Goal: Task Accomplishment & Management: Use online tool/utility

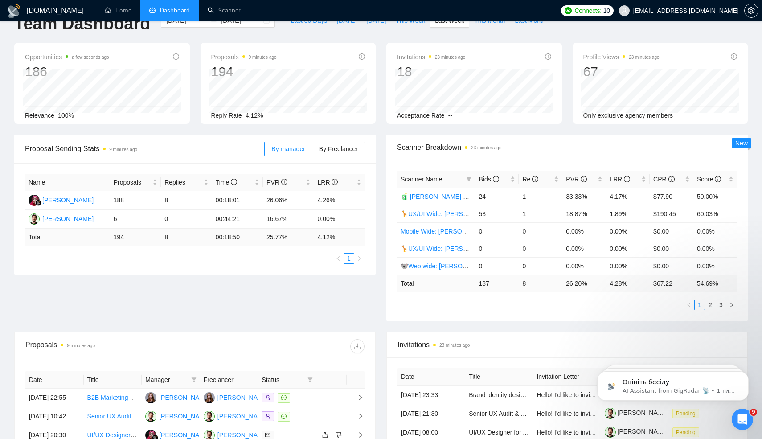
scroll to position [28, 0]
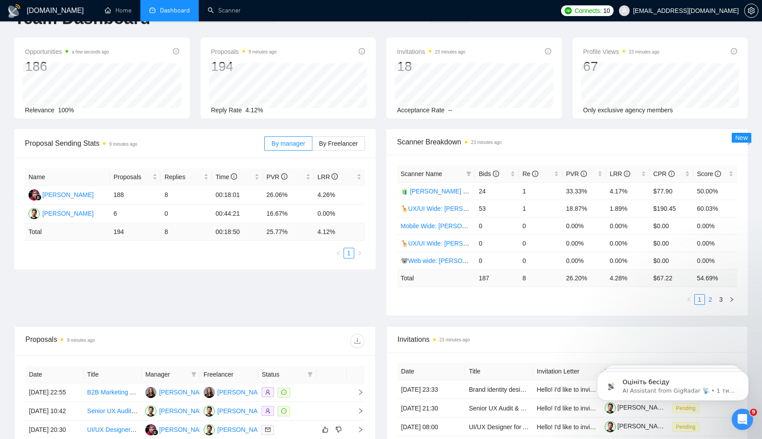
click at [710, 300] on link "2" at bounding box center [710, 300] width 10 height 10
click at [722, 299] on link "3" at bounding box center [721, 300] width 10 height 10
click at [702, 300] on link "1" at bounding box center [700, 300] width 10 height 10
click at [711, 299] on link "2" at bounding box center [710, 300] width 10 height 10
click at [698, 300] on link "1" at bounding box center [700, 300] width 10 height 10
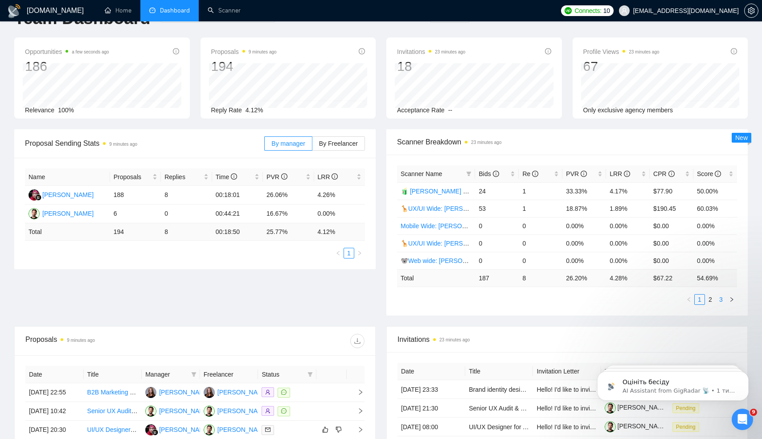
click at [718, 299] on link "3" at bounding box center [721, 300] width 10 height 10
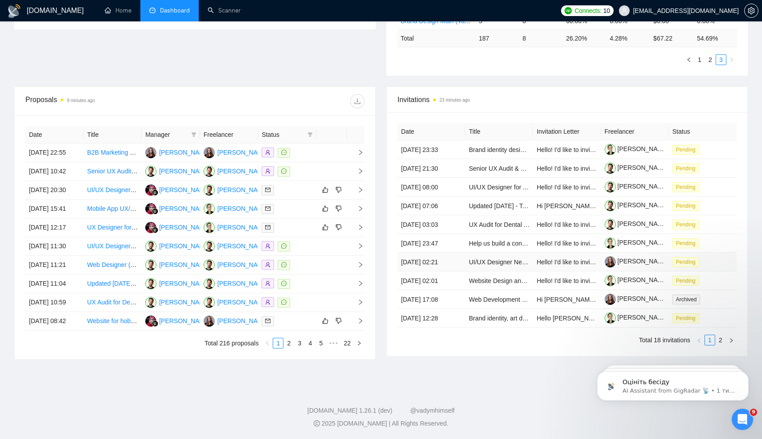
scroll to position [0, 0]
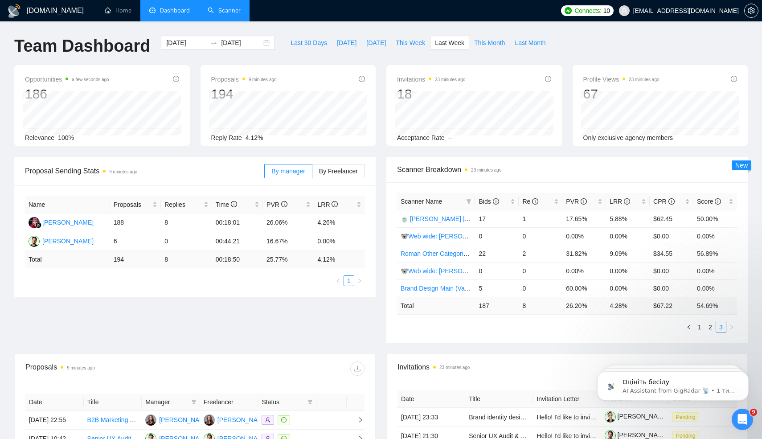
click at [220, 14] on link "Scanner" at bounding box center [224, 11] width 33 height 8
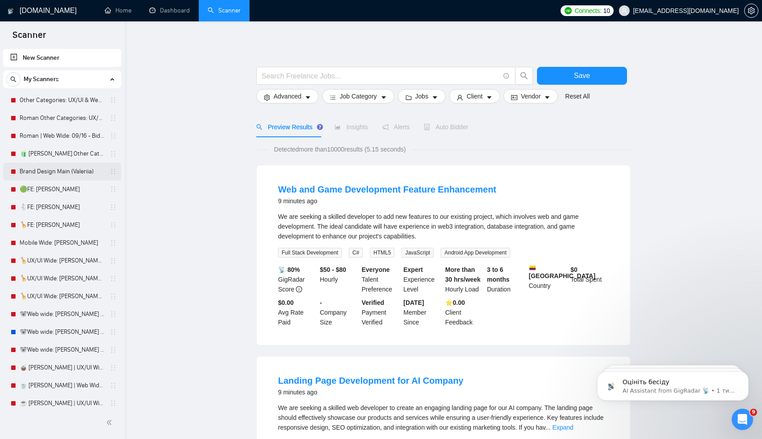
click at [65, 172] on link "Brand Design Main (Valeriia)" at bounding box center [62, 172] width 85 height 18
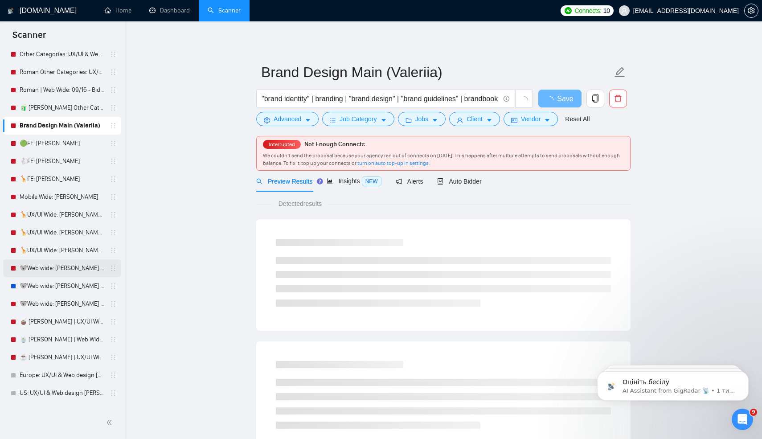
scroll to position [48, 0]
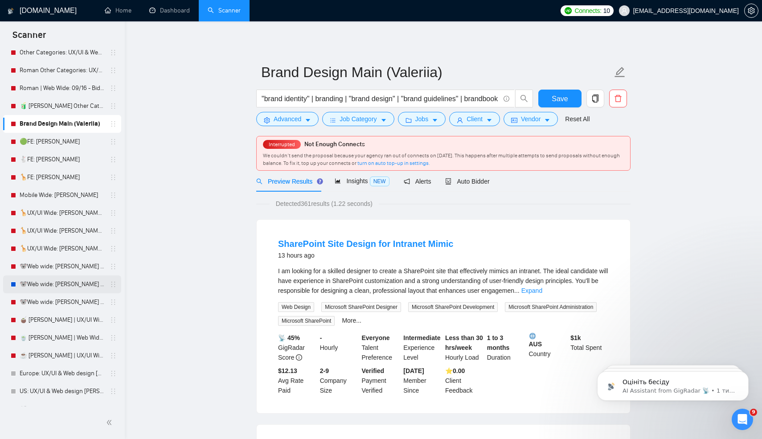
click at [55, 286] on link "🐨Web wide: [PERSON_NAME] 03/07 bid in range" at bounding box center [62, 284] width 85 height 18
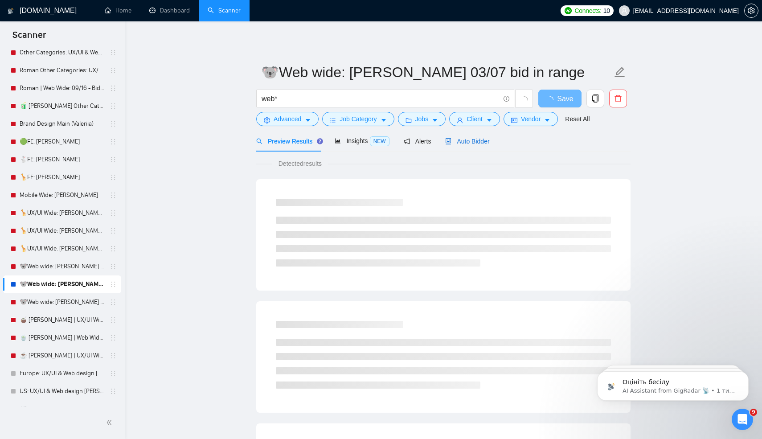
click at [469, 144] on div "Auto Bidder" at bounding box center [467, 141] width 44 height 10
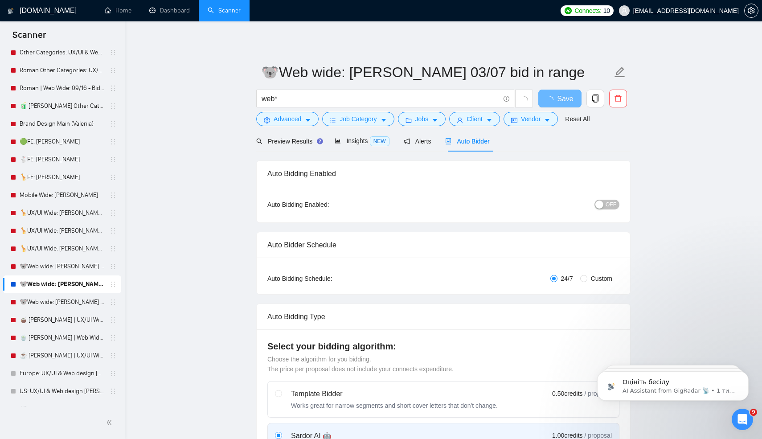
radio input "false"
radio input "true"
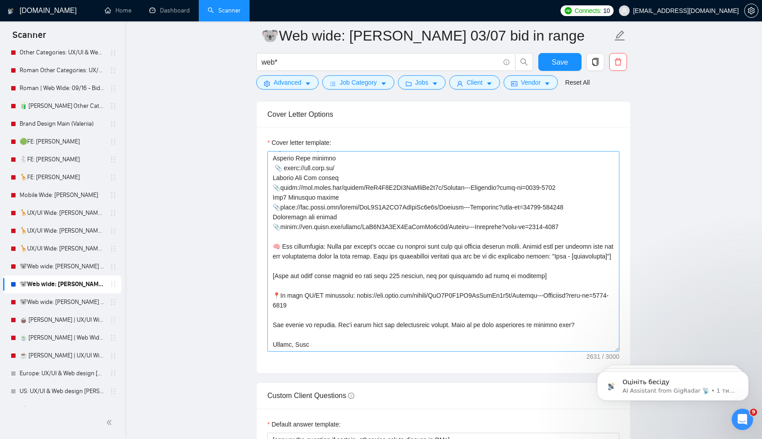
scroll to position [382, 0]
click at [303, 345] on textarea "Cover letter template:" at bounding box center [443, 251] width 352 height 200
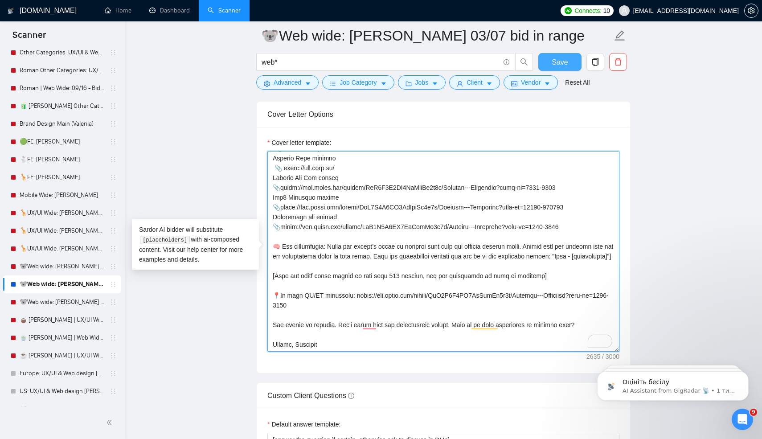
type textarea "[use the client's country emoji] Hi there! I am available to jump into the call…"
click at [559, 58] on span "Save" at bounding box center [560, 62] width 16 height 11
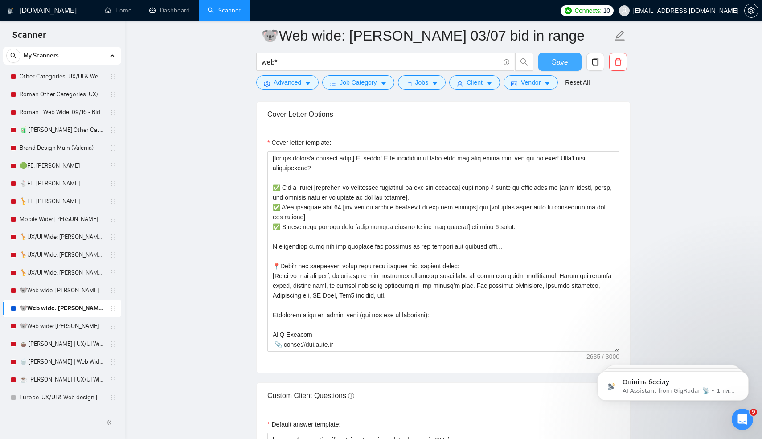
scroll to position [23, 0]
click at [56, 258] on link "🦒UX/UI Wide: Vlad 03/07 portfolio" at bounding box center [62, 256] width 85 height 18
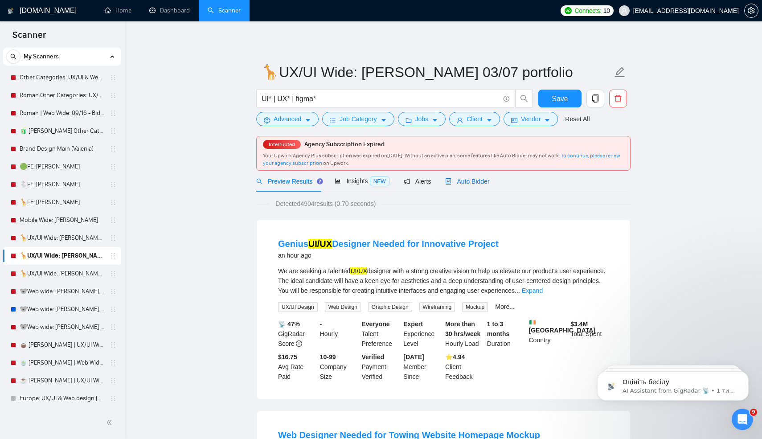
click at [467, 181] on span "Auto Bidder" at bounding box center [467, 181] width 44 height 7
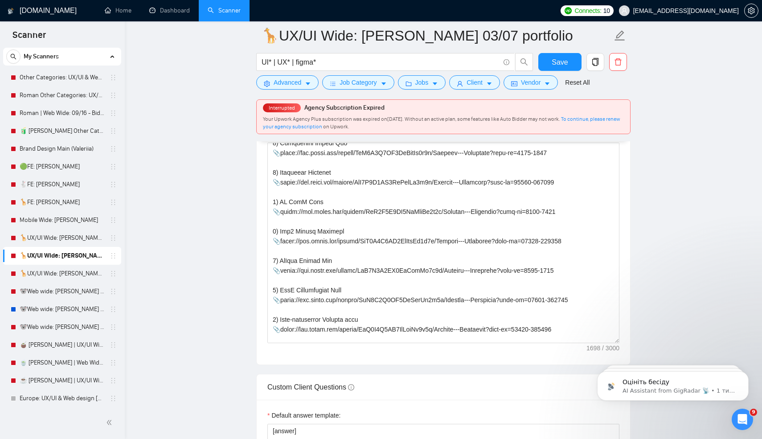
scroll to position [225, 0]
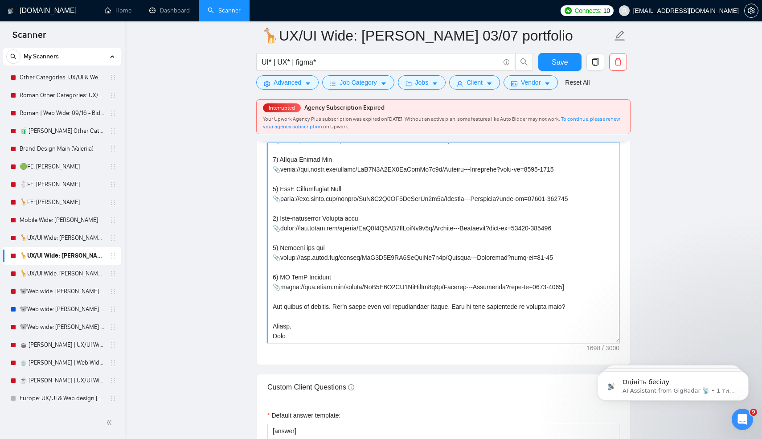
click at [278, 336] on textarea "Cover letter template:" at bounding box center [443, 243] width 352 height 200
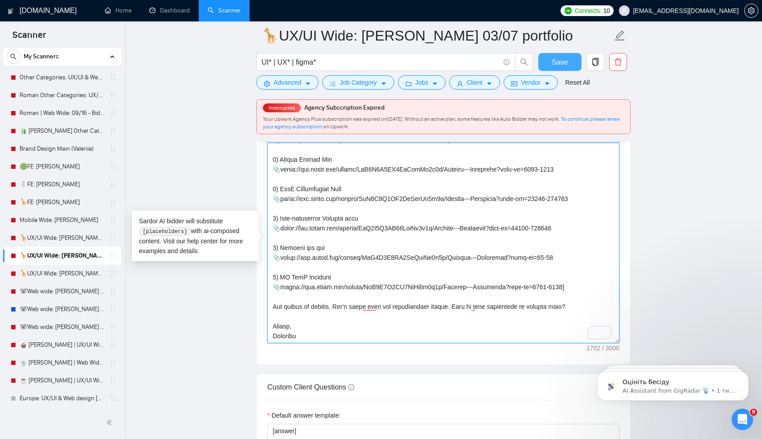
type textarea "[use the client's country emoji] Hi there! I am available to jump into the call…"
click at [558, 66] on span "Save" at bounding box center [560, 62] width 16 height 11
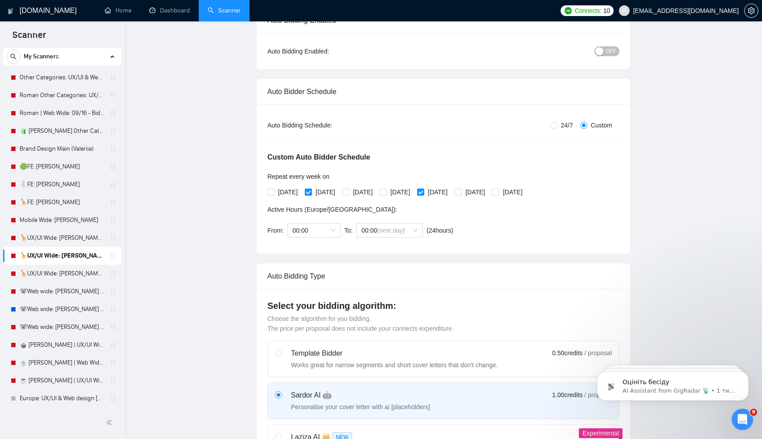
scroll to position [0, 0]
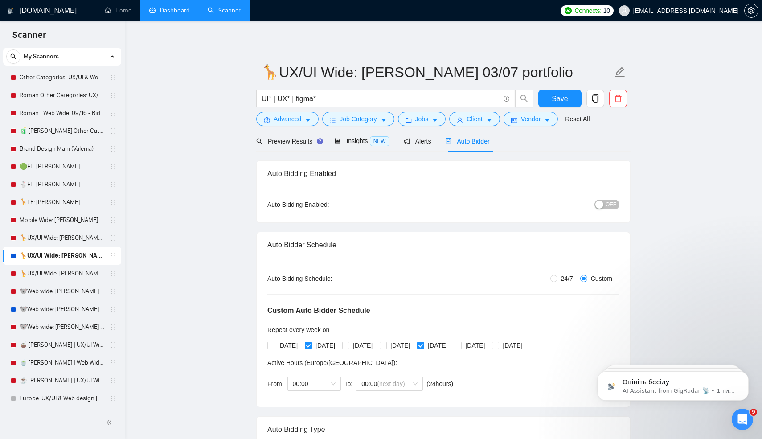
click at [182, 14] on link "Dashboard" at bounding box center [169, 11] width 41 height 8
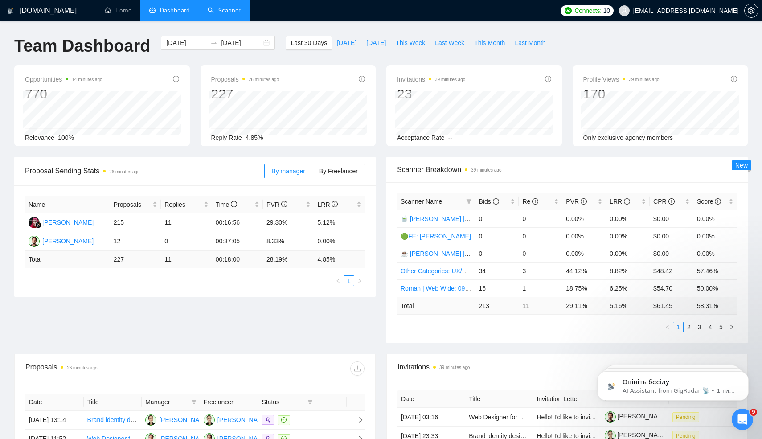
click at [209, 21] on li "Scanner" at bounding box center [224, 10] width 51 height 21
click at [228, 12] on link "Scanner" at bounding box center [224, 11] width 33 height 8
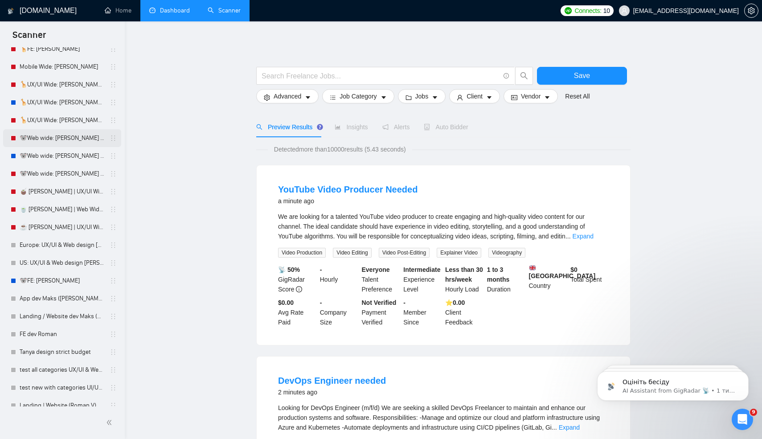
scroll to position [176, 0]
click at [56, 155] on link "🐨Web wide: [PERSON_NAME] 03/07 bid in range" at bounding box center [62, 156] width 85 height 18
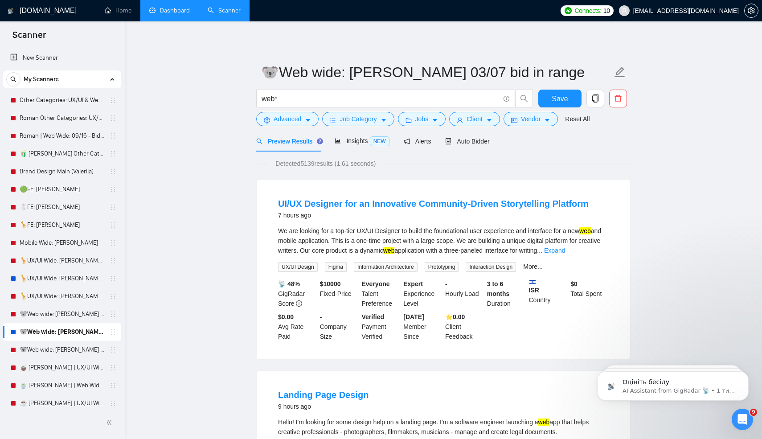
click at [173, 12] on link "Dashboard" at bounding box center [169, 11] width 41 height 8
